Goal: Task Accomplishment & Management: Manage account settings

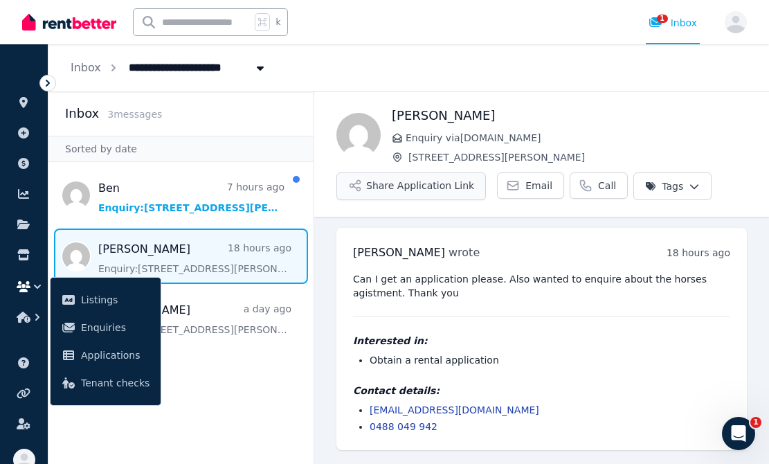
click at [420, 186] on button "Share Application Link" at bounding box center [412, 186] width 150 height 28
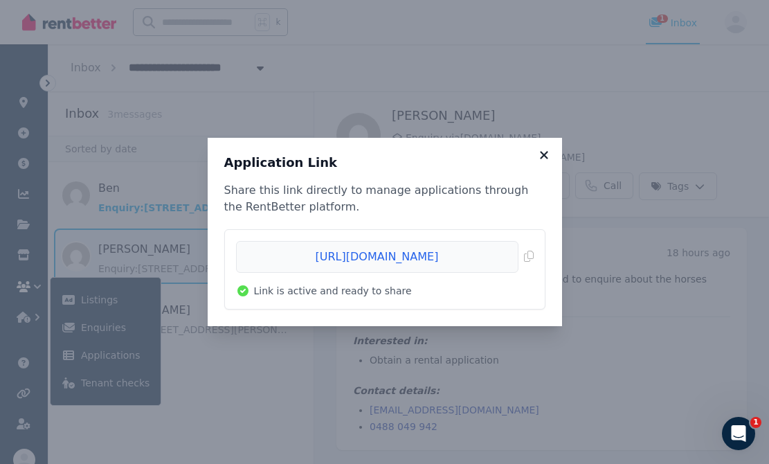
click at [544, 153] on icon at bounding box center [544, 155] width 14 height 12
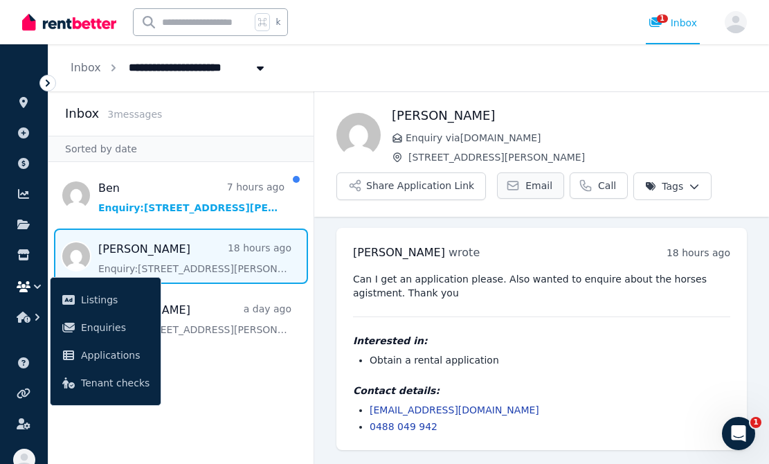
click at [526, 181] on span "Email" at bounding box center [539, 186] width 27 height 14
click at [526, 184] on span "Email" at bounding box center [539, 186] width 27 height 14
click at [19, 221] on icon at bounding box center [23, 224] width 12 height 10
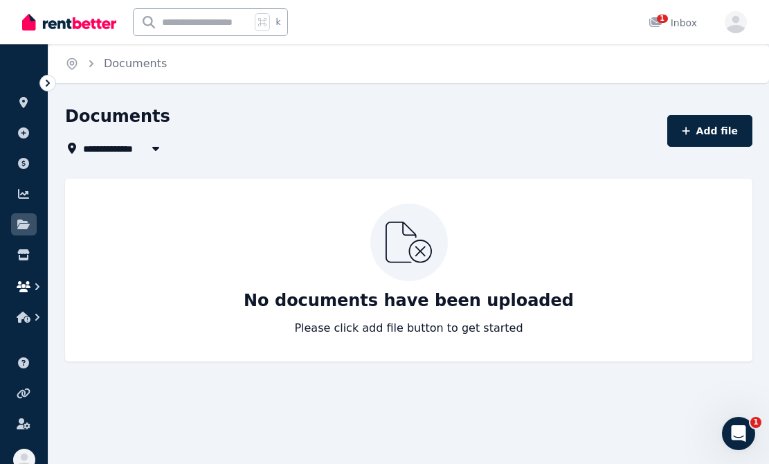
click at [33, 282] on icon "button" at bounding box center [37, 287] width 14 height 14
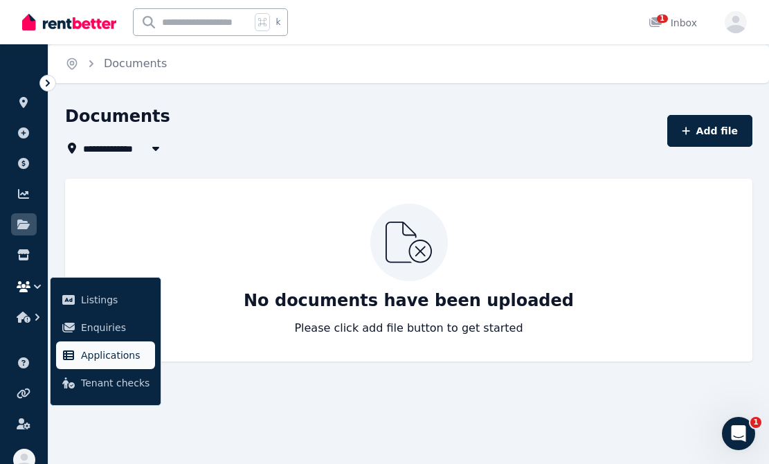
click at [102, 354] on span "Applications" at bounding box center [115, 355] width 69 height 17
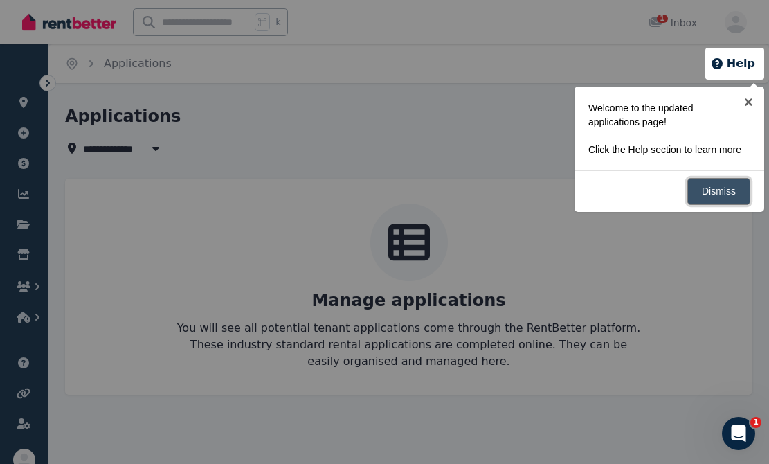
click at [717, 205] on link "Dismiss" at bounding box center [719, 191] width 63 height 27
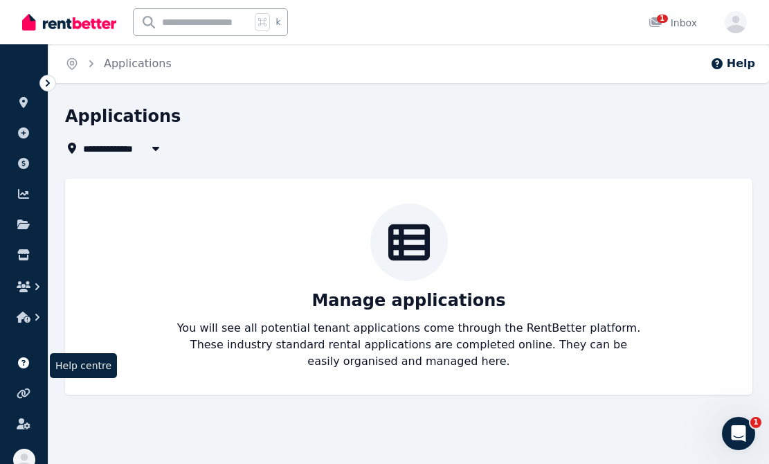
click at [24, 359] on icon at bounding box center [23, 362] width 11 height 11
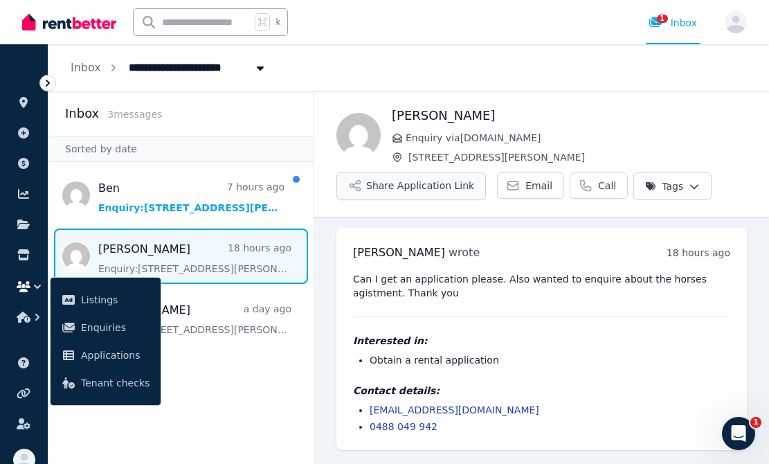
click at [421, 181] on button "Share Application Link" at bounding box center [412, 186] width 150 height 28
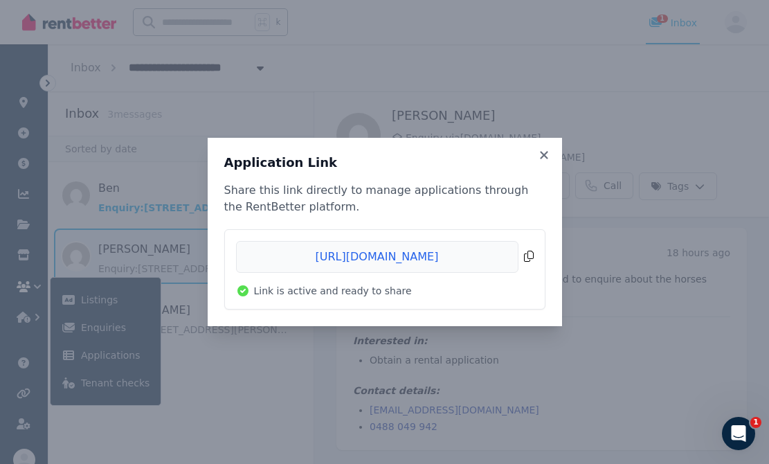
click at [528, 256] on span "Copied!" at bounding box center [385, 257] width 298 height 32
click at [544, 153] on icon at bounding box center [544, 155] width 14 height 12
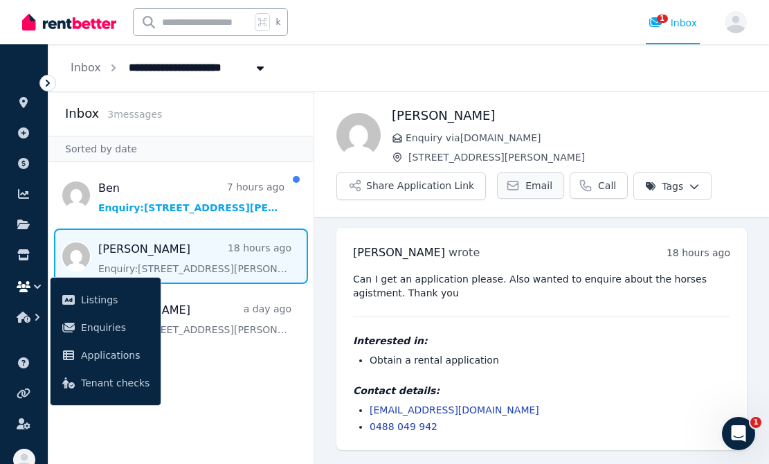
click at [527, 188] on span "Email" at bounding box center [539, 186] width 27 height 14
click at [535, 186] on span "Email" at bounding box center [539, 186] width 27 height 14
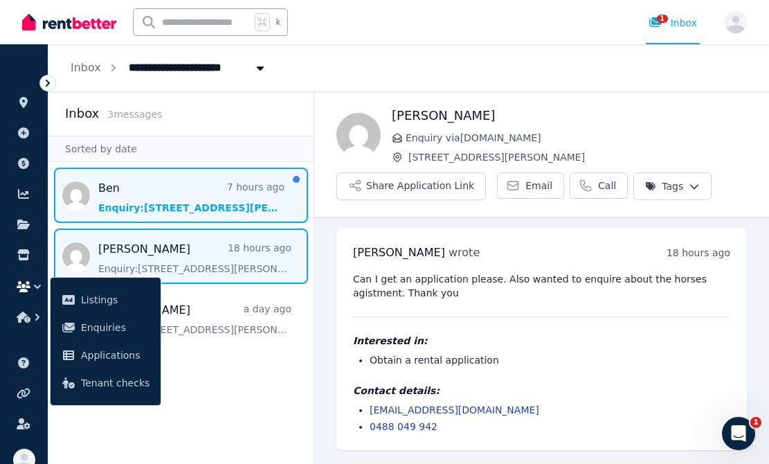
click at [165, 198] on span "Message list" at bounding box center [180, 195] width 265 height 55
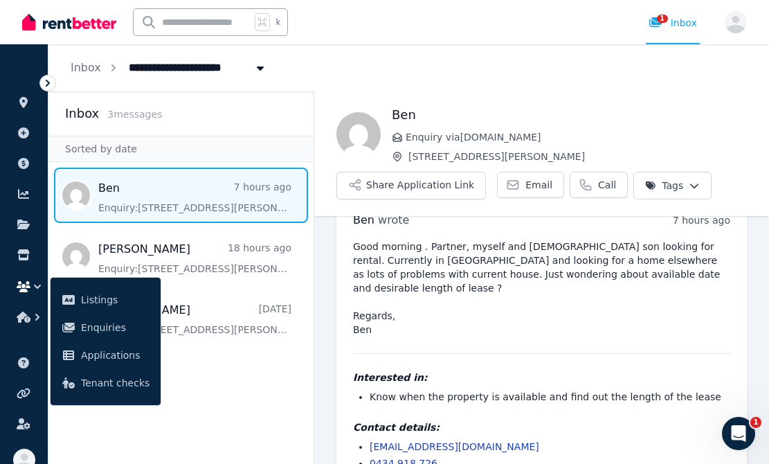
scroll to position [53, 0]
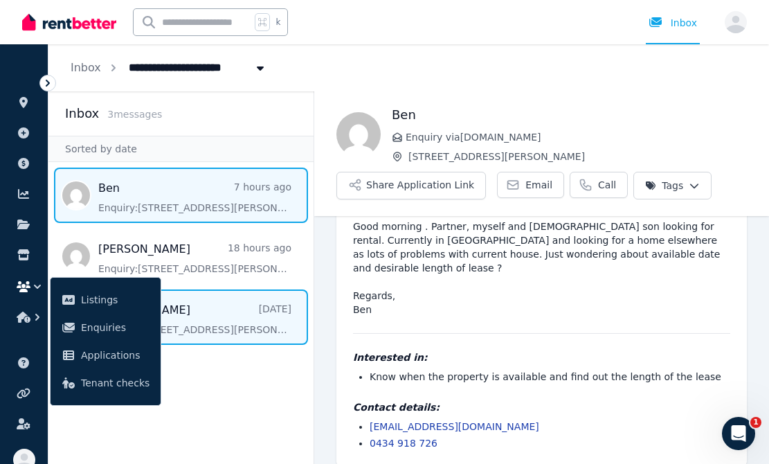
click at [220, 312] on span "Message list" at bounding box center [180, 316] width 265 height 55
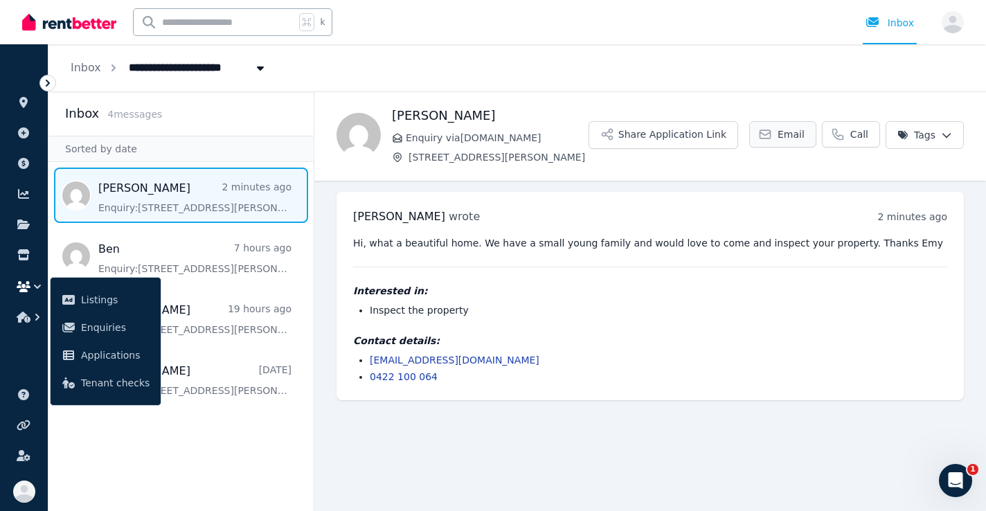
click at [683, 133] on span "Email" at bounding box center [791, 134] width 27 height 14
